Goal: Task Accomplishment & Management: Use online tool/utility

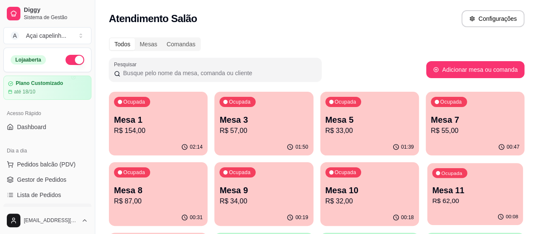
click at [432, 197] on p "R$ 62,00" at bounding box center [475, 201] width 86 height 10
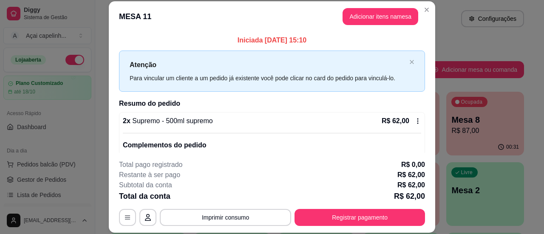
click at [415, 122] on icon at bounding box center [418, 121] width 7 height 7
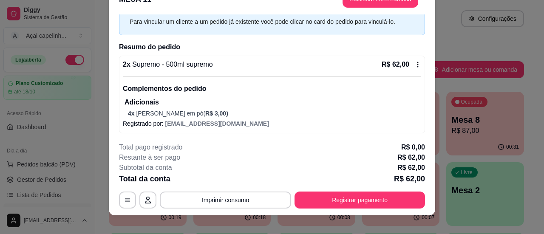
scroll to position [26, 0]
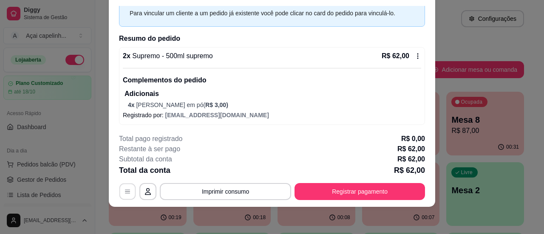
click at [125, 188] on button "button" at bounding box center [127, 192] width 17 height 17
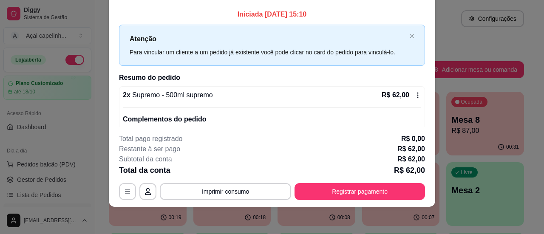
click at [415, 95] on icon at bounding box center [418, 95] width 7 height 7
click at [410, 90] on div "R$ 62,00" at bounding box center [402, 95] width 40 height 10
click at [418, 94] on icon at bounding box center [418, 95] width 1 height 6
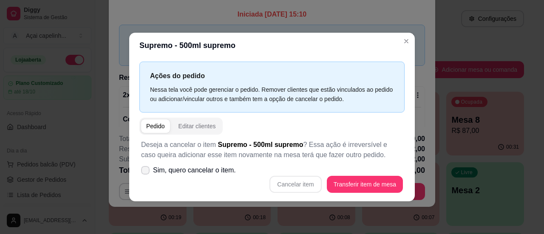
click at [149, 174] on label "Sim, quero cancelar o item." at bounding box center [189, 170] width 102 height 17
click at [146, 174] on input "Sim, quero cancelar o item." at bounding box center [144, 175] width 6 height 6
checkbox input "true"
click at [289, 179] on button "Cancelar item" at bounding box center [296, 184] width 52 height 17
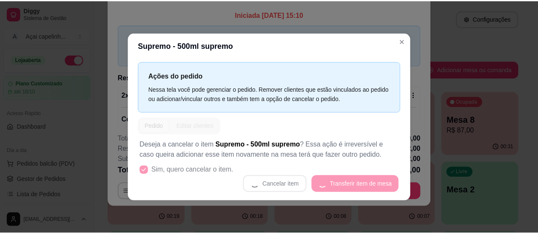
scroll to position [2, 0]
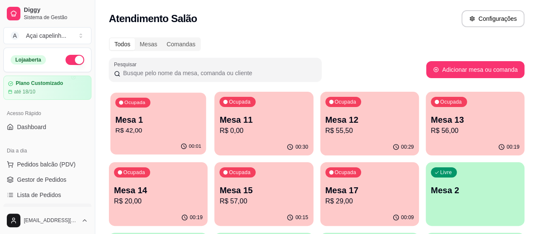
click at [136, 134] on p "R$ 42,00" at bounding box center [158, 131] width 86 height 10
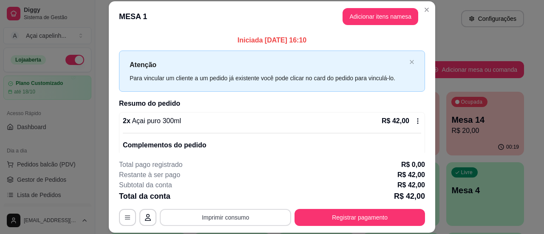
click at [206, 222] on button "Imprimir consumo" at bounding box center [225, 217] width 131 height 17
click at [220, 198] on button "IMPRESSORA" at bounding box center [225, 198] width 60 height 13
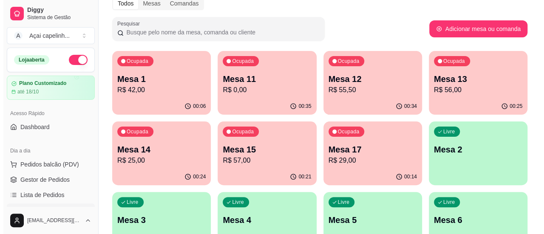
scroll to position [43, 0]
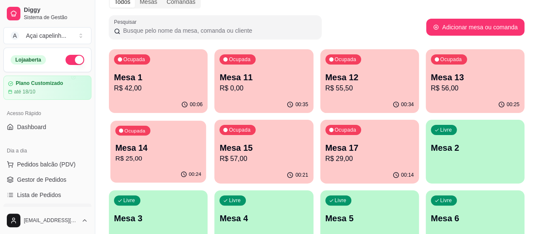
click at [201, 142] on p "Mesa 14" at bounding box center [158, 147] width 86 height 11
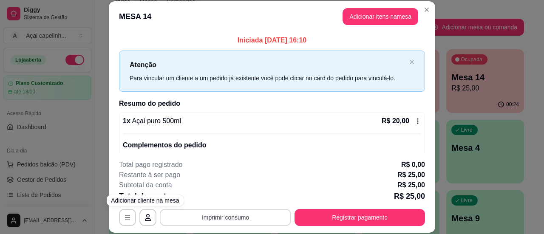
click at [196, 216] on button "Imprimir consumo" at bounding box center [225, 217] width 131 height 17
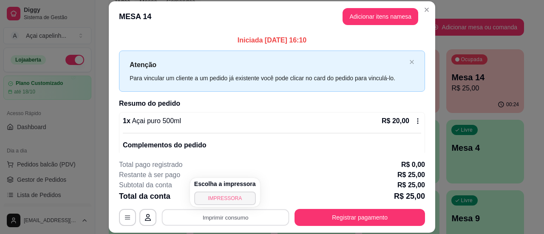
click at [216, 194] on button "IMPRESSORA" at bounding box center [225, 199] width 62 height 14
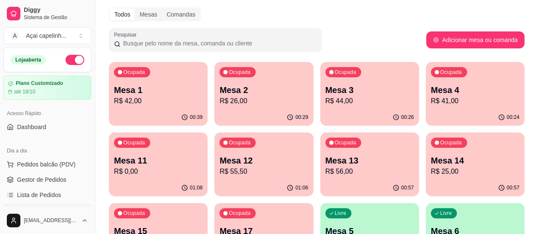
scroll to position [43, 0]
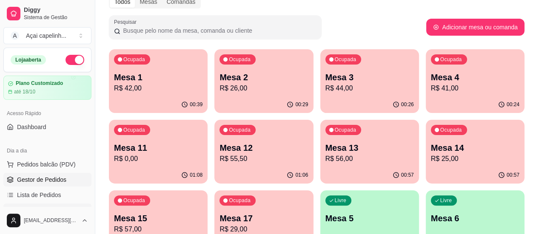
click at [47, 179] on span "Gestor de Pedidos" at bounding box center [41, 180] width 49 height 9
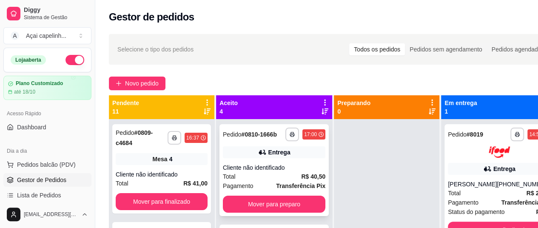
click at [224, 172] on div "Cliente não identificado" at bounding box center [274, 167] width 102 height 9
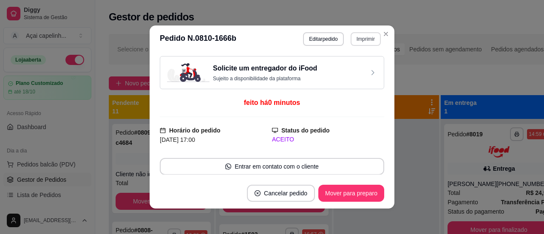
click at [366, 42] on button "Imprimir" at bounding box center [366, 39] width 30 height 14
click at [345, 71] on button "IMPRESSORA" at bounding box center [348, 70] width 62 height 14
click at [353, 37] on button "Imprimir" at bounding box center [366, 39] width 30 height 14
click at [344, 66] on button "IMPRESSORA" at bounding box center [348, 70] width 62 height 14
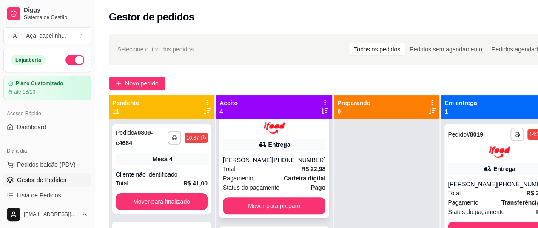
scroll to position [170, 0]
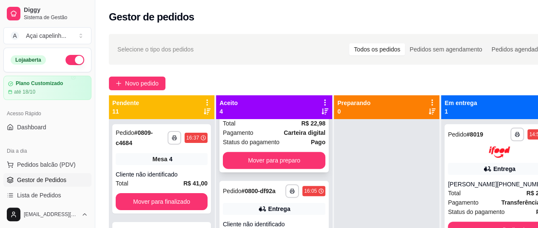
click at [289, 136] on strong "Carteira digital" at bounding box center [305, 132] width 42 height 7
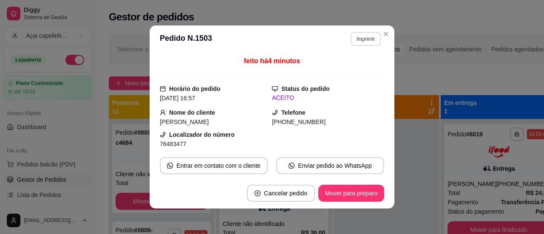
click at [358, 34] on button "Imprimir" at bounding box center [366, 39] width 30 height 14
click at [351, 68] on button "IMPRESSORA" at bounding box center [348, 70] width 62 height 14
click at [356, 40] on button "Imprimir" at bounding box center [365, 38] width 29 height 13
click at [347, 69] on button "IMPRESSORA" at bounding box center [348, 70] width 62 height 14
click at [389, 28] on header "**********" at bounding box center [272, 39] width 245 height 27
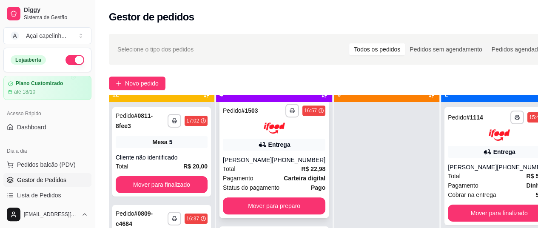
scroll to position [24, 0]
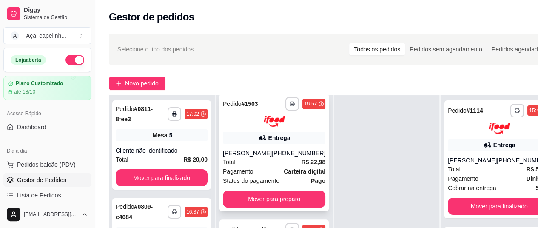
click at [267, 168] on div "Pagamento Carteira digital" at bounding box center [274, 171] width 102 height 9
click at [271, 164] on div "Total R$ 22,98" at bounding box center [274, 161] width 102 height 9
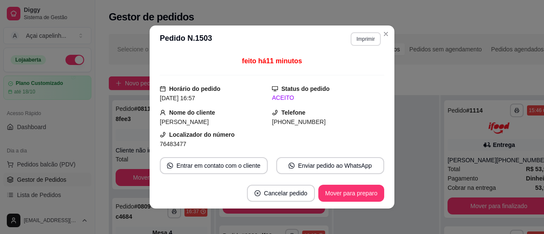
click at [368, 35] on button "Imprimir" at bounding box center [366, 39] width 30 height 14
click at [345, 68] on button "IMPRESSORA" at bounding box center [348, 70] width 62 height 14
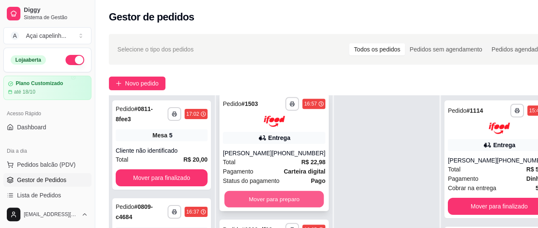
click at [291, 200] on button "Mover para preparo" at bounding box center [275, 199] width 100 height 17
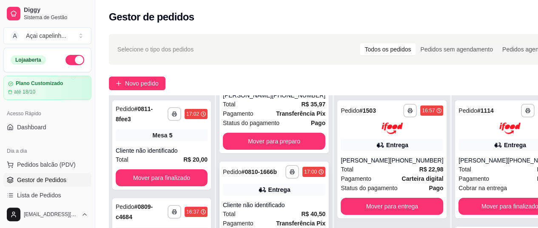
scroll to position [0, 0]
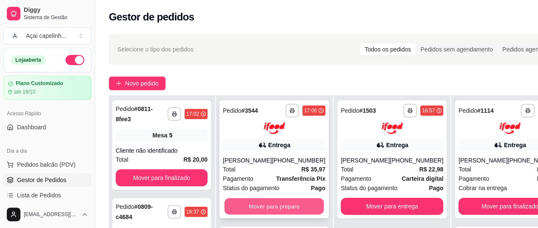
click at [265, 208] on button "Mover para preparo" at bounding box center [275, 206] width 100 height 17
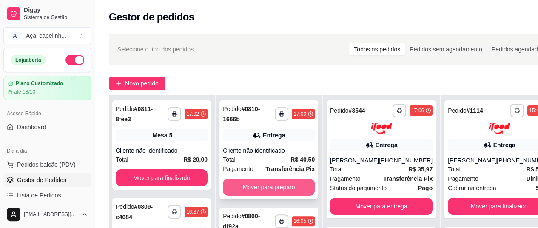
click at [279, 181] on button "Mover para preparo" at bounding box center [269, 187] width 92 height 17
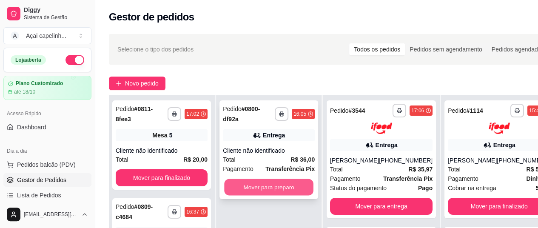
click at [269, 183] on button "Mover para preparo" at bounding box center [268, 187] width 89 height 17
